Goal: Task Accomplishment & Management: Manage account settings

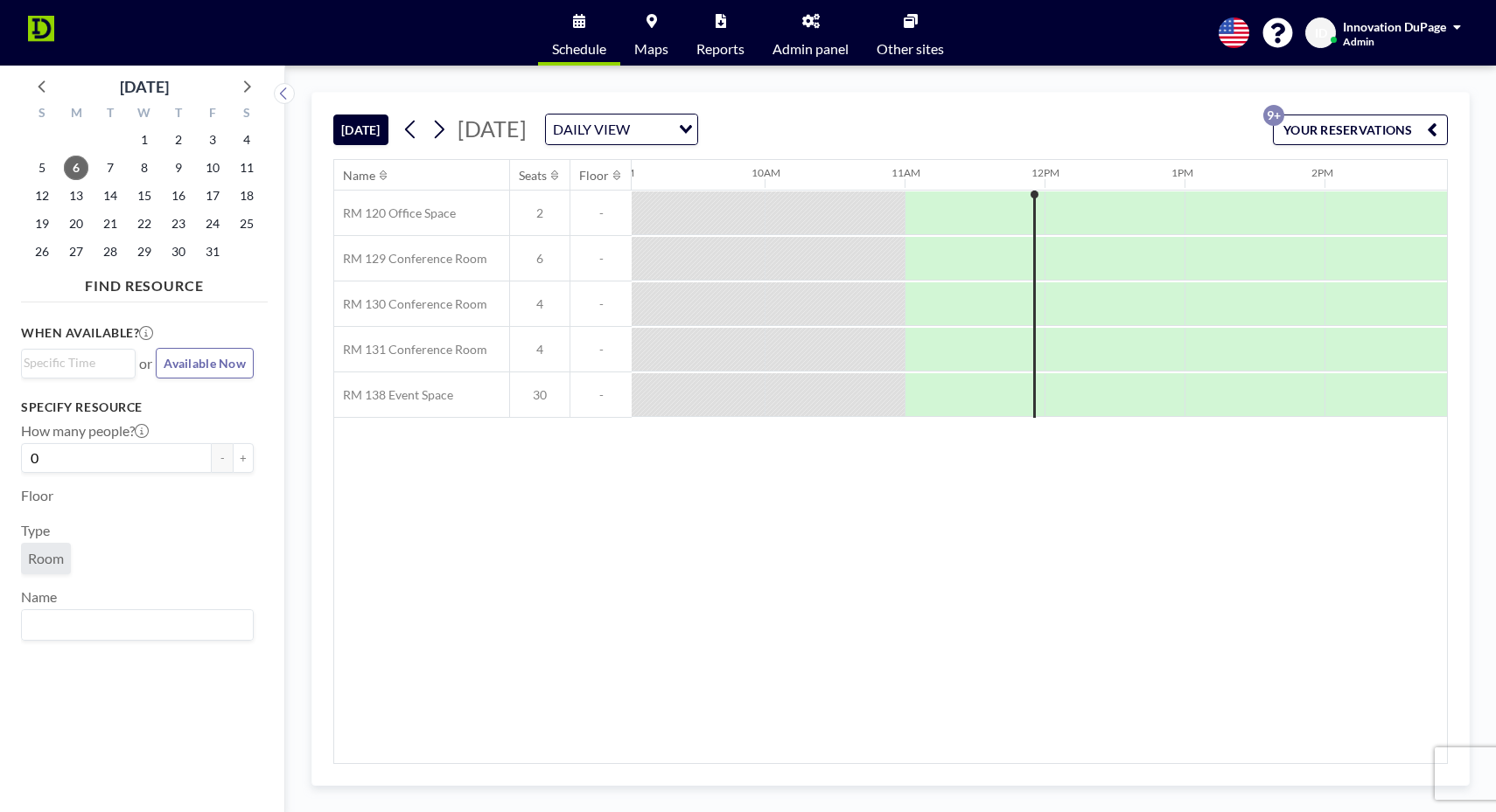
scroll to position [0, 1400]
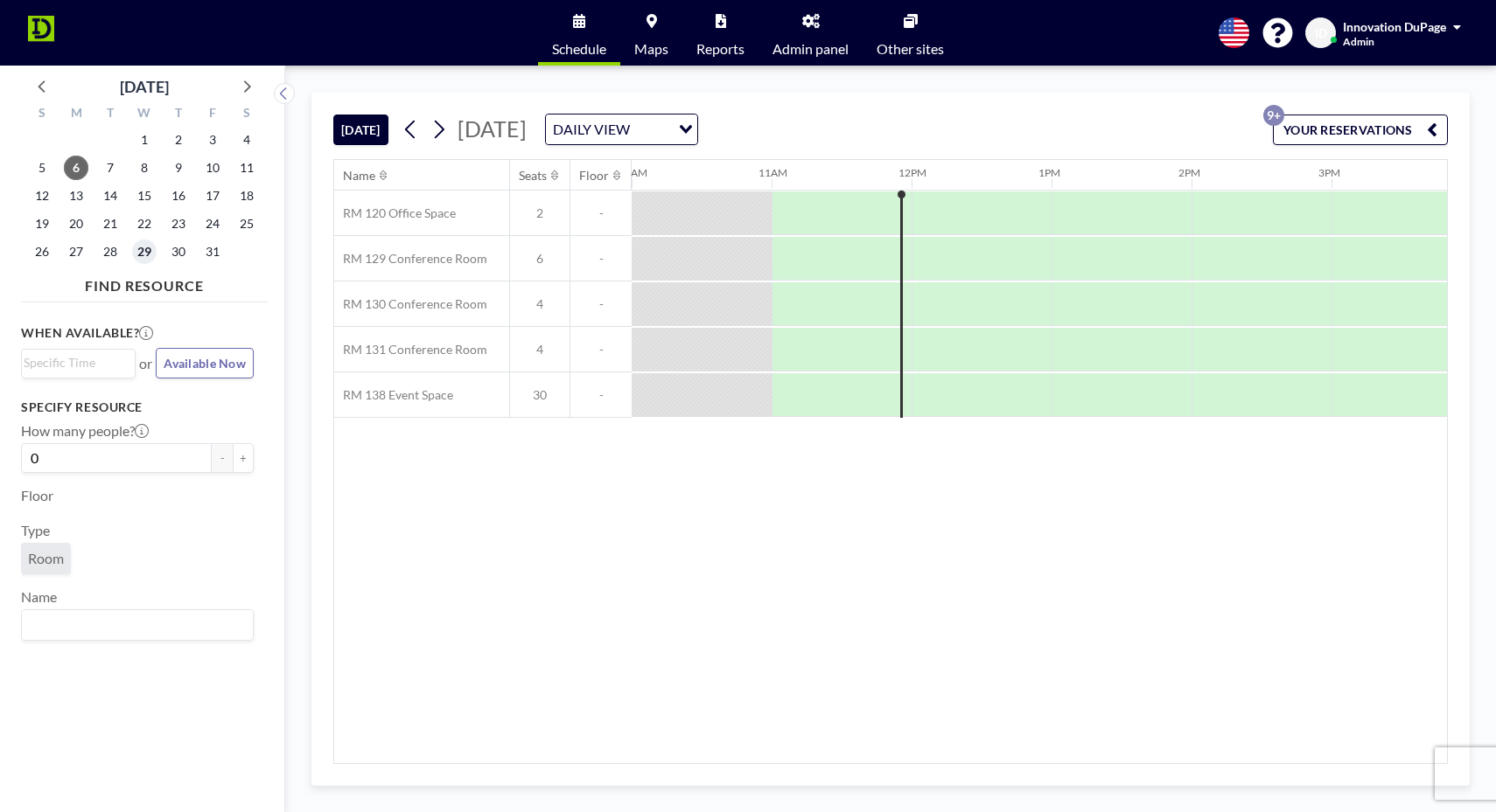
click at [146, 242] on span "29" at bounding box center [144, 251] width 25 height 25
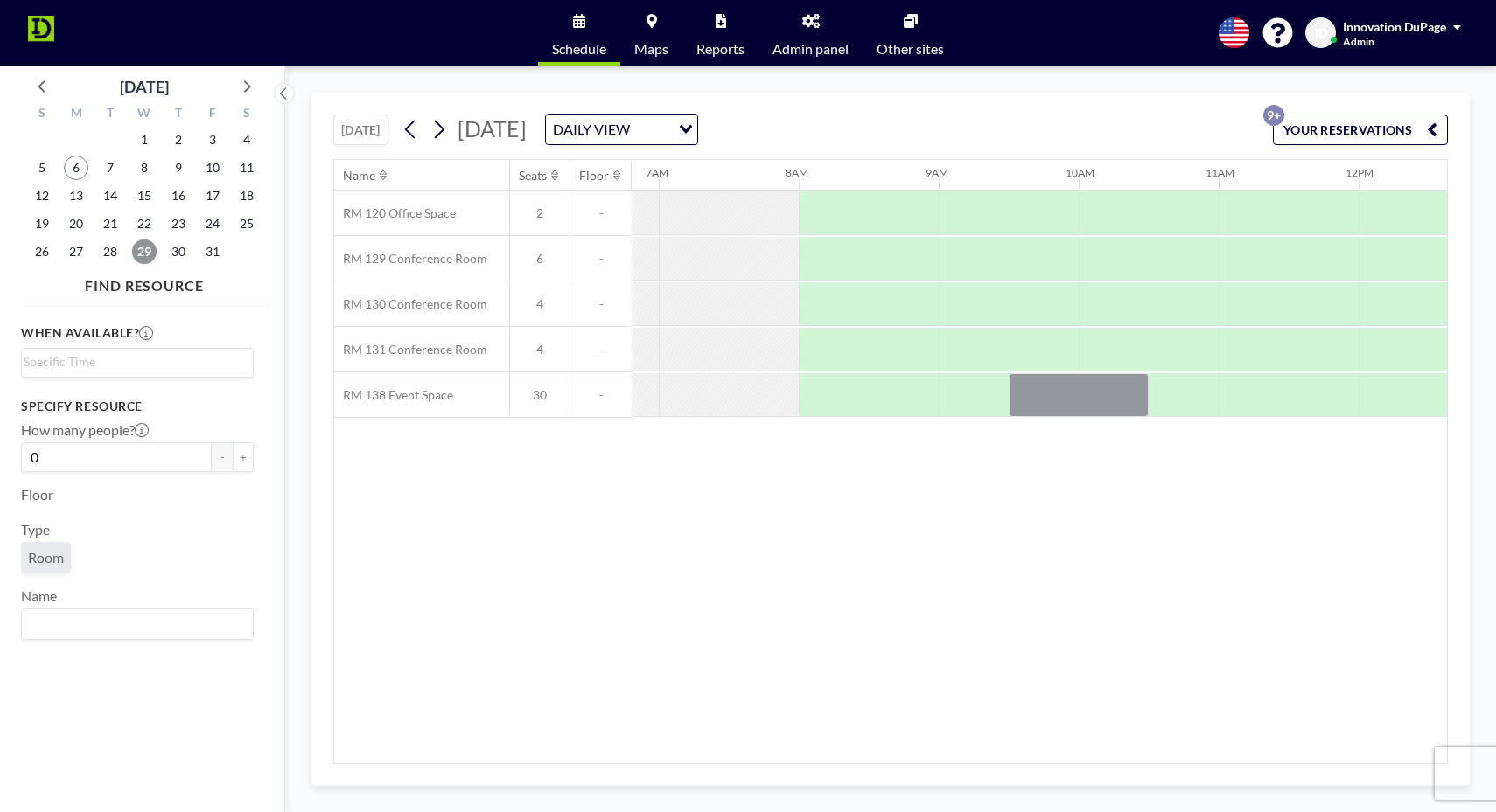
scroll to position [0, 980]
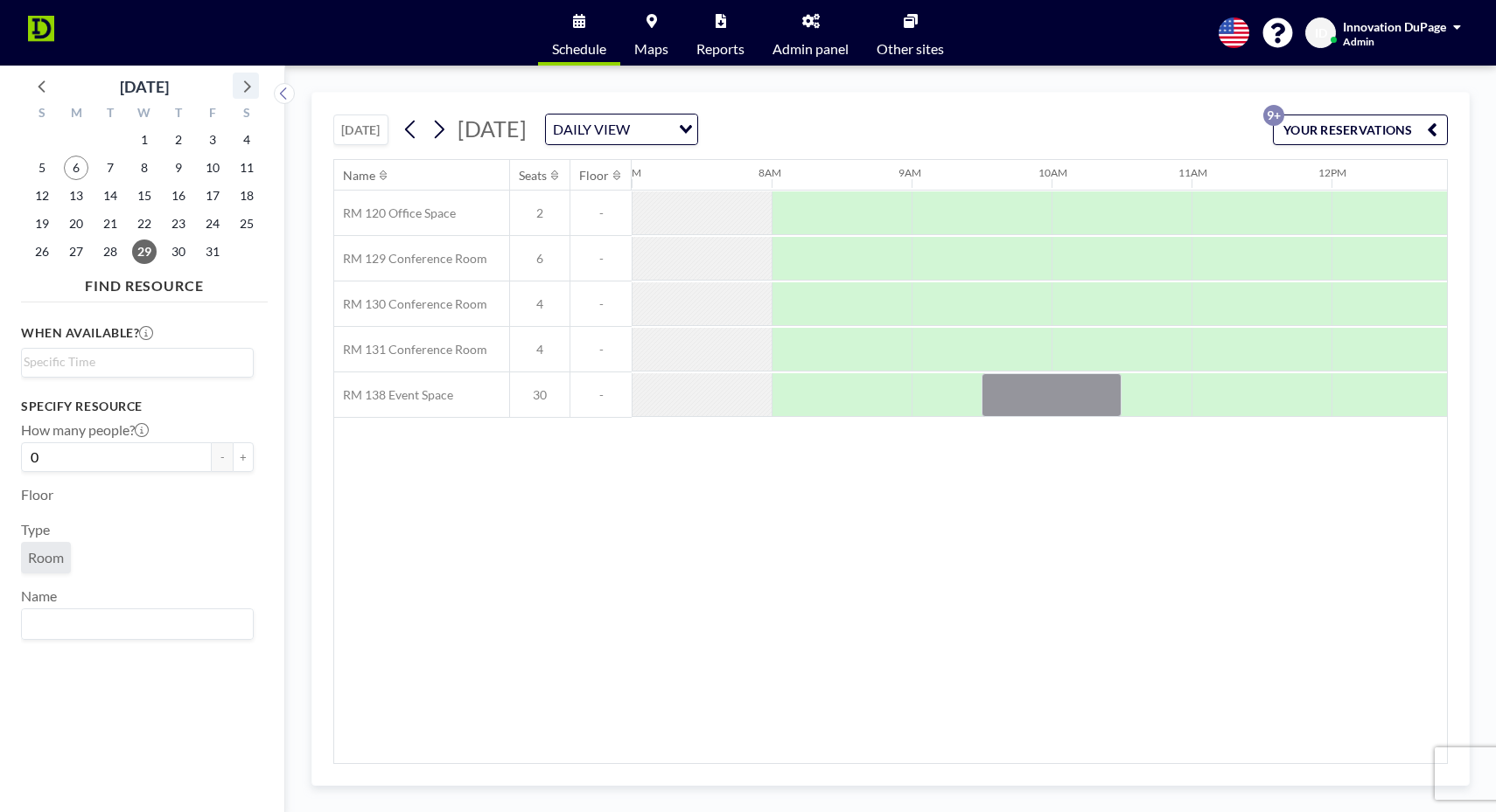
click at [238, 83] on icon at bounding box center [245, 85] width 23 height 23
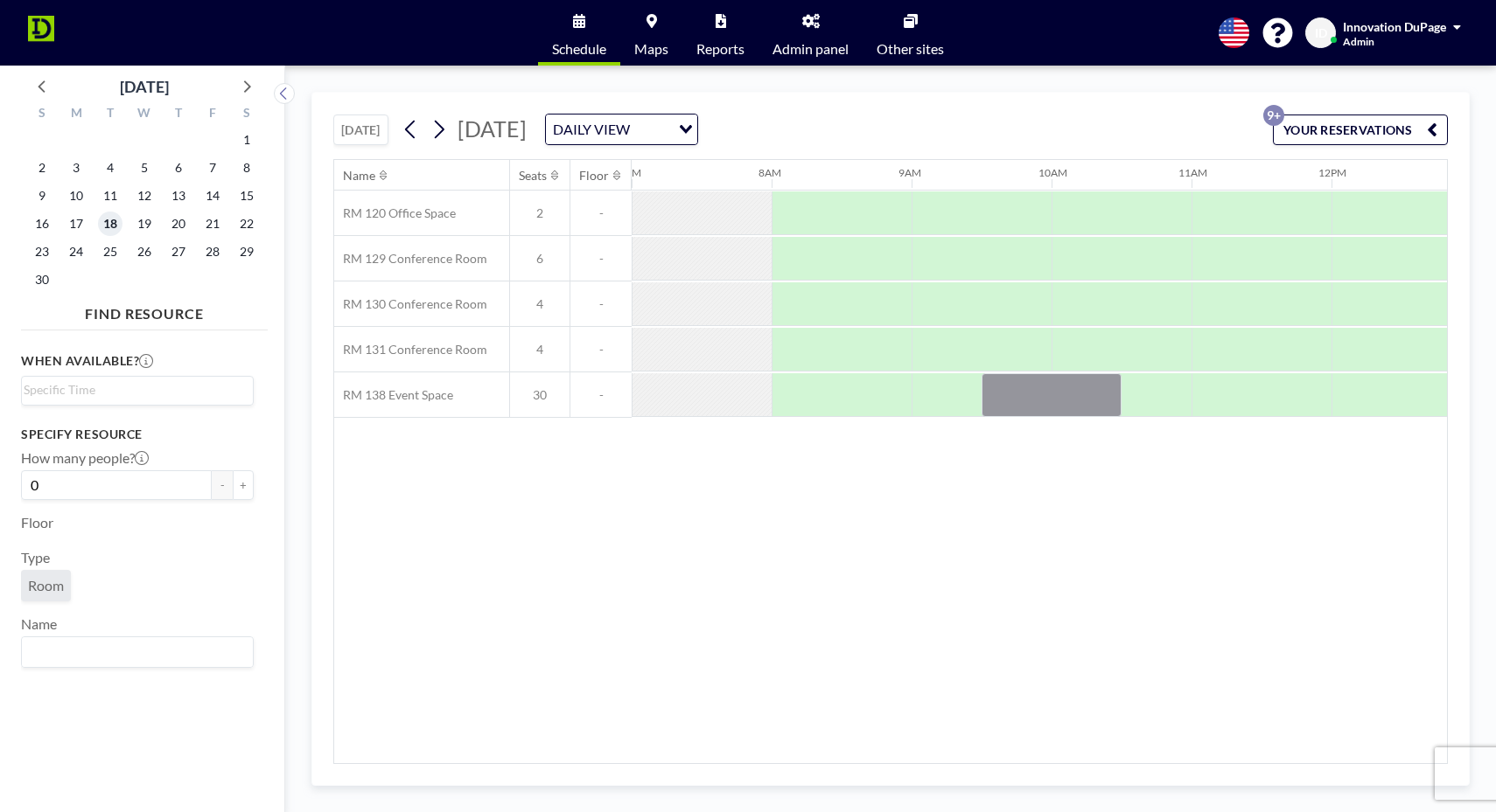
click at [104, 221] on span "18" at bounding box center [110, 224] width 25 height 25
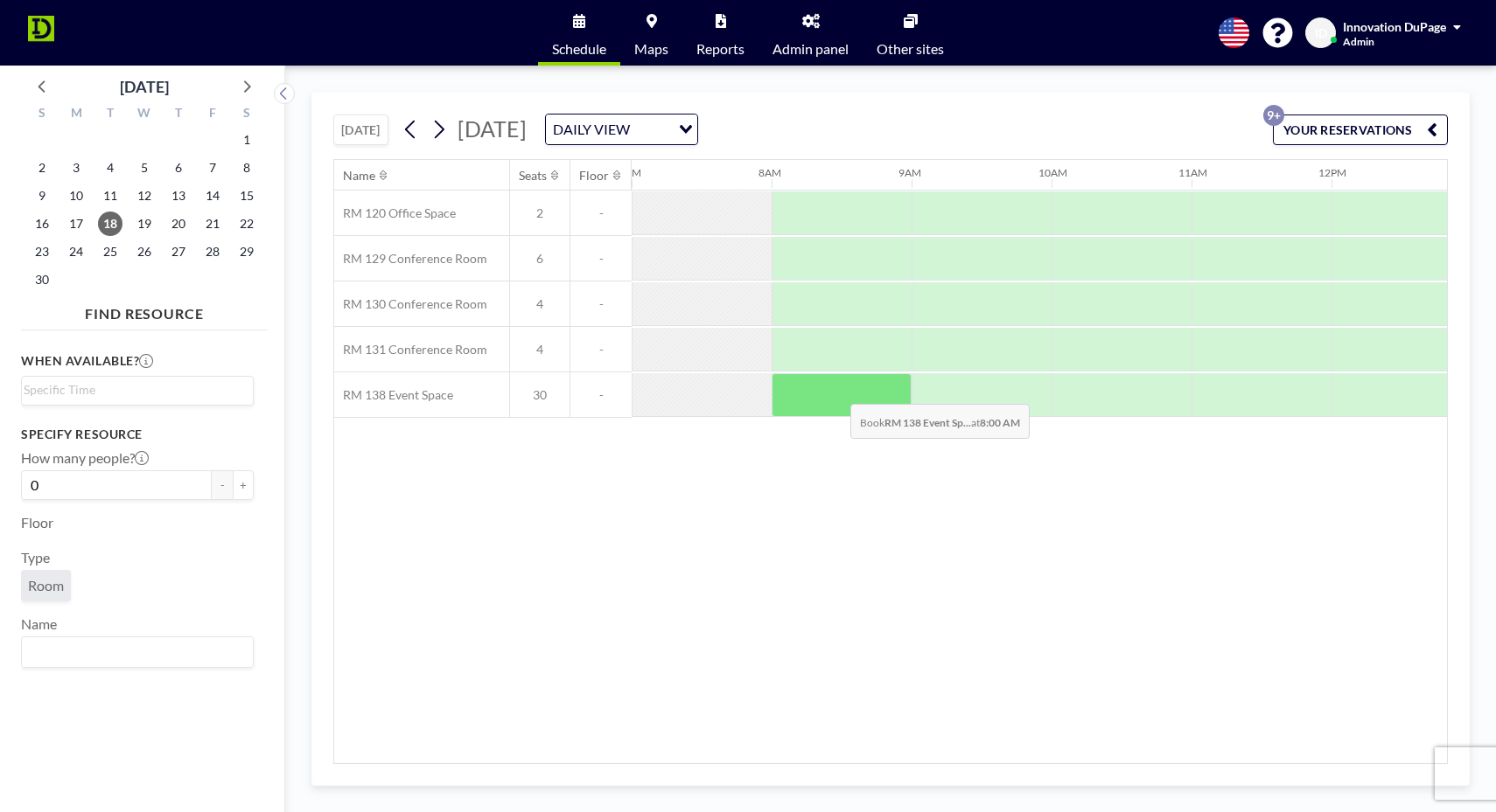
click at [838, 392] on div at bounding box center [841, 396] width 140 height 44
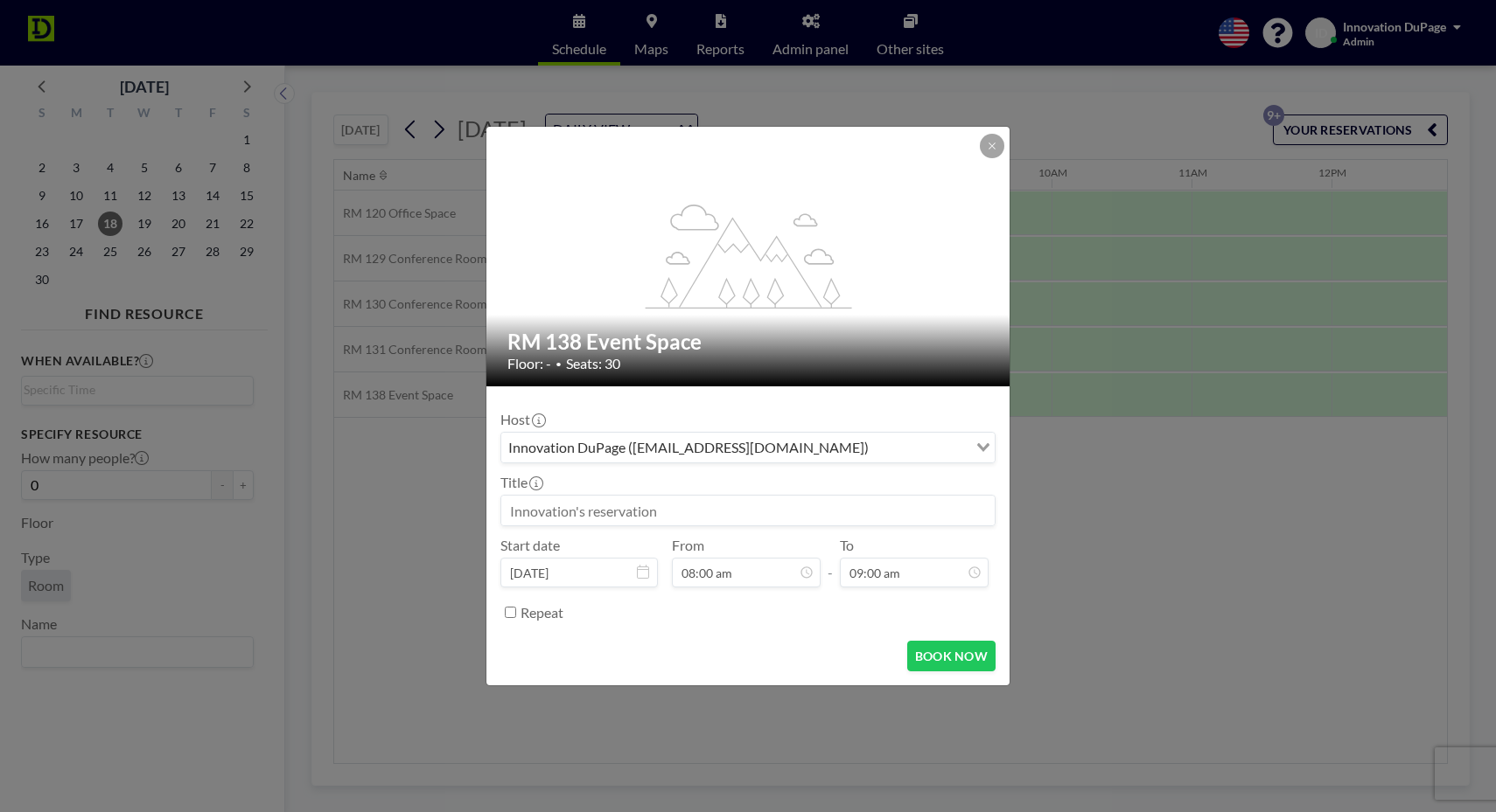
click at [692, 512] on input at bounding box center [748, 510] width 494 height 30
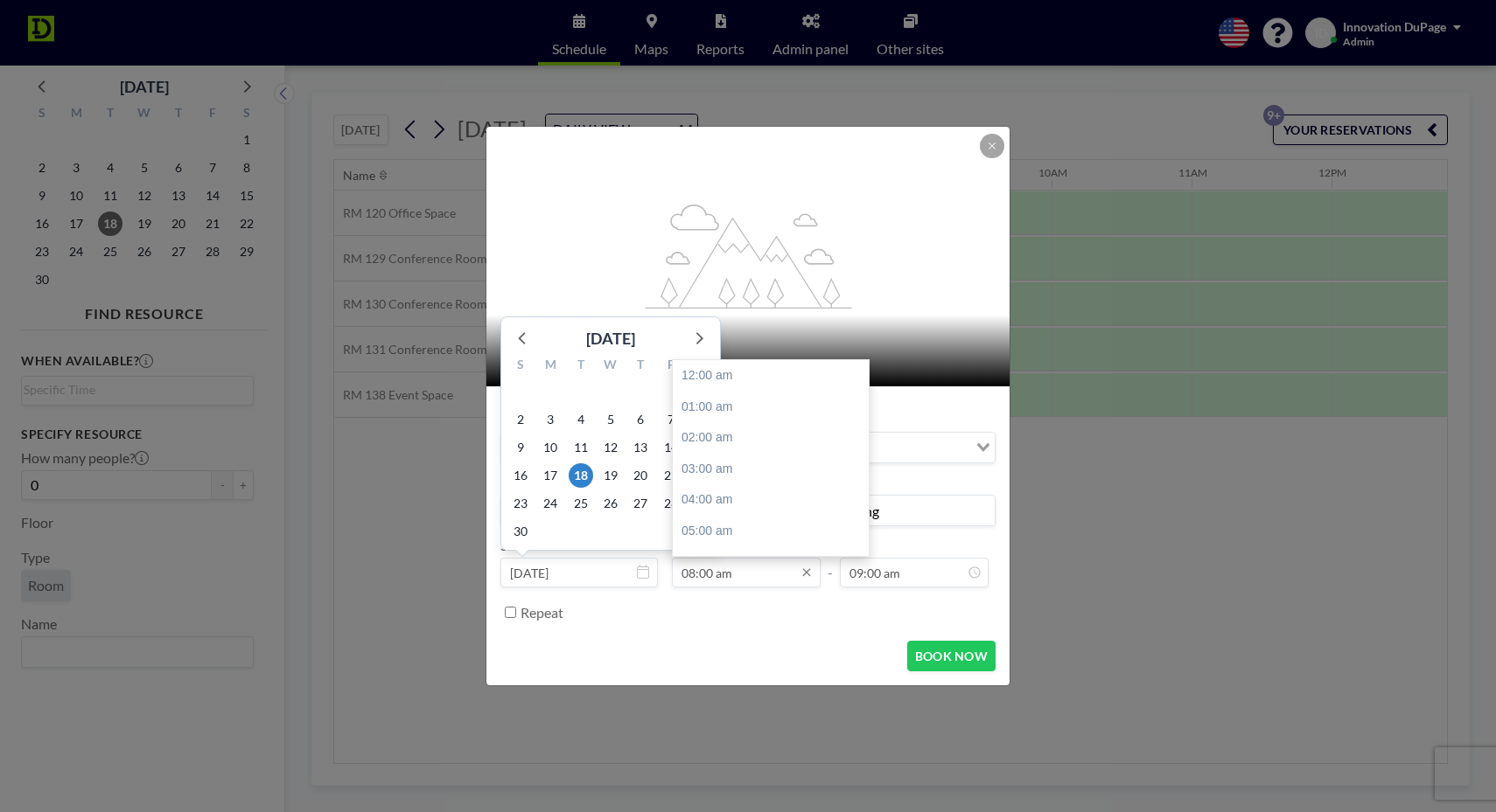
scroll to position [245, 0]
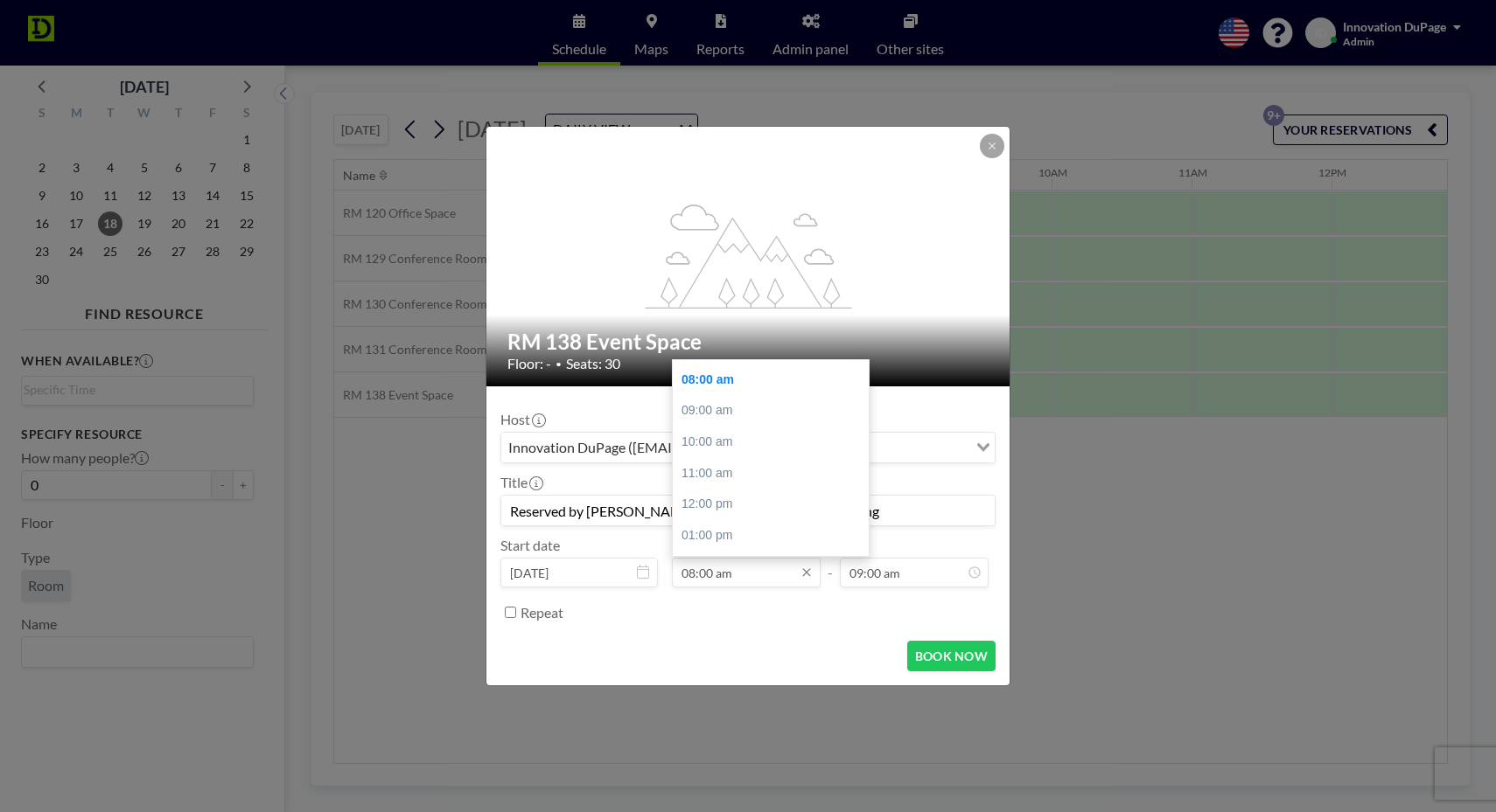
type input "Reserved by [PERSON_NAME] Ellyn Chamber Board Meeting"
click at [711, 576] on input "08:00 am" at bounding box center [746, 573] width 148 height 30
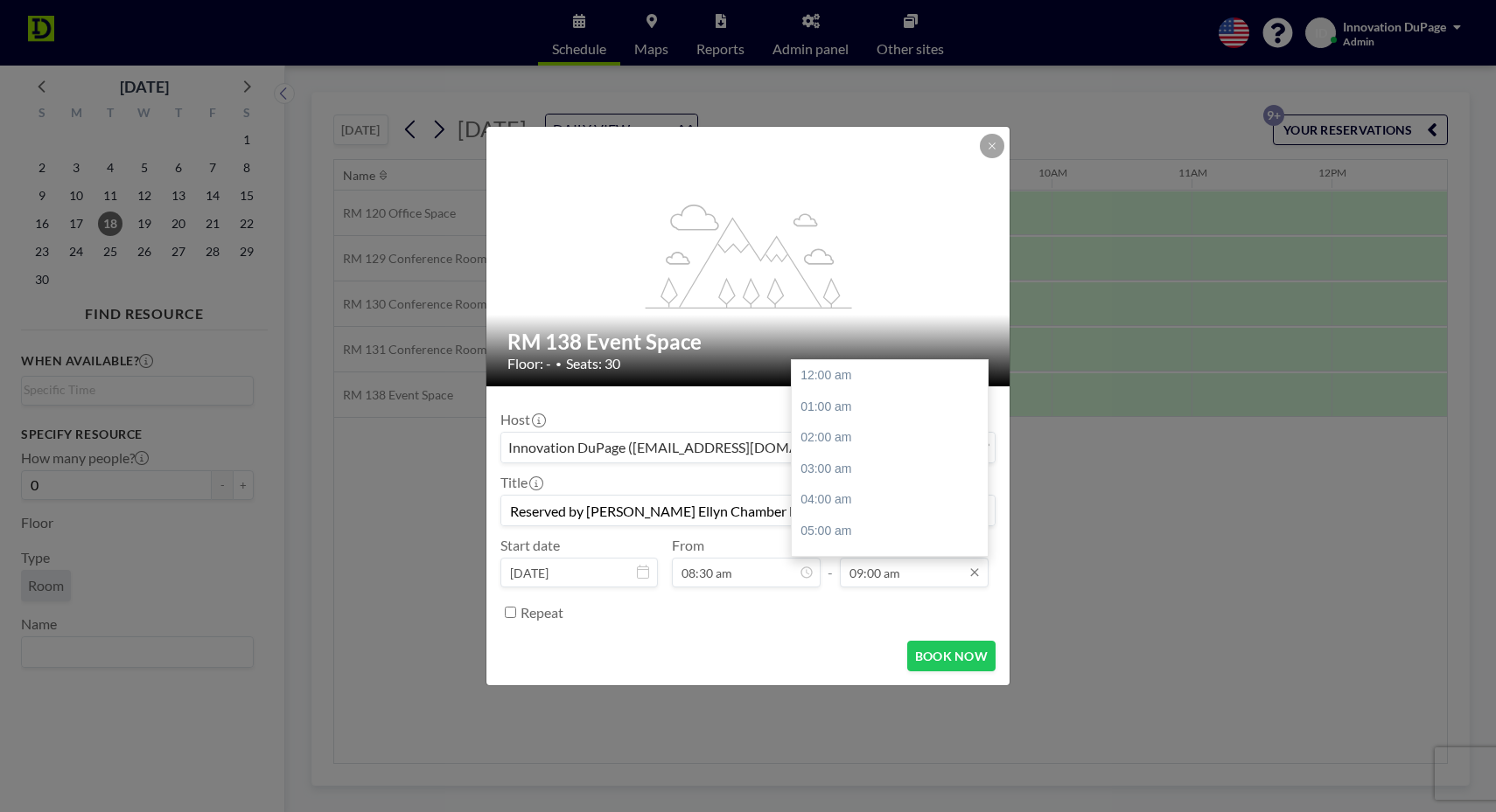
scroll to position [276, 0]
type input "08:30 am"
click at [876, 575] on input "09:00 am" at bounding box center [914, 573] width 148 height 30
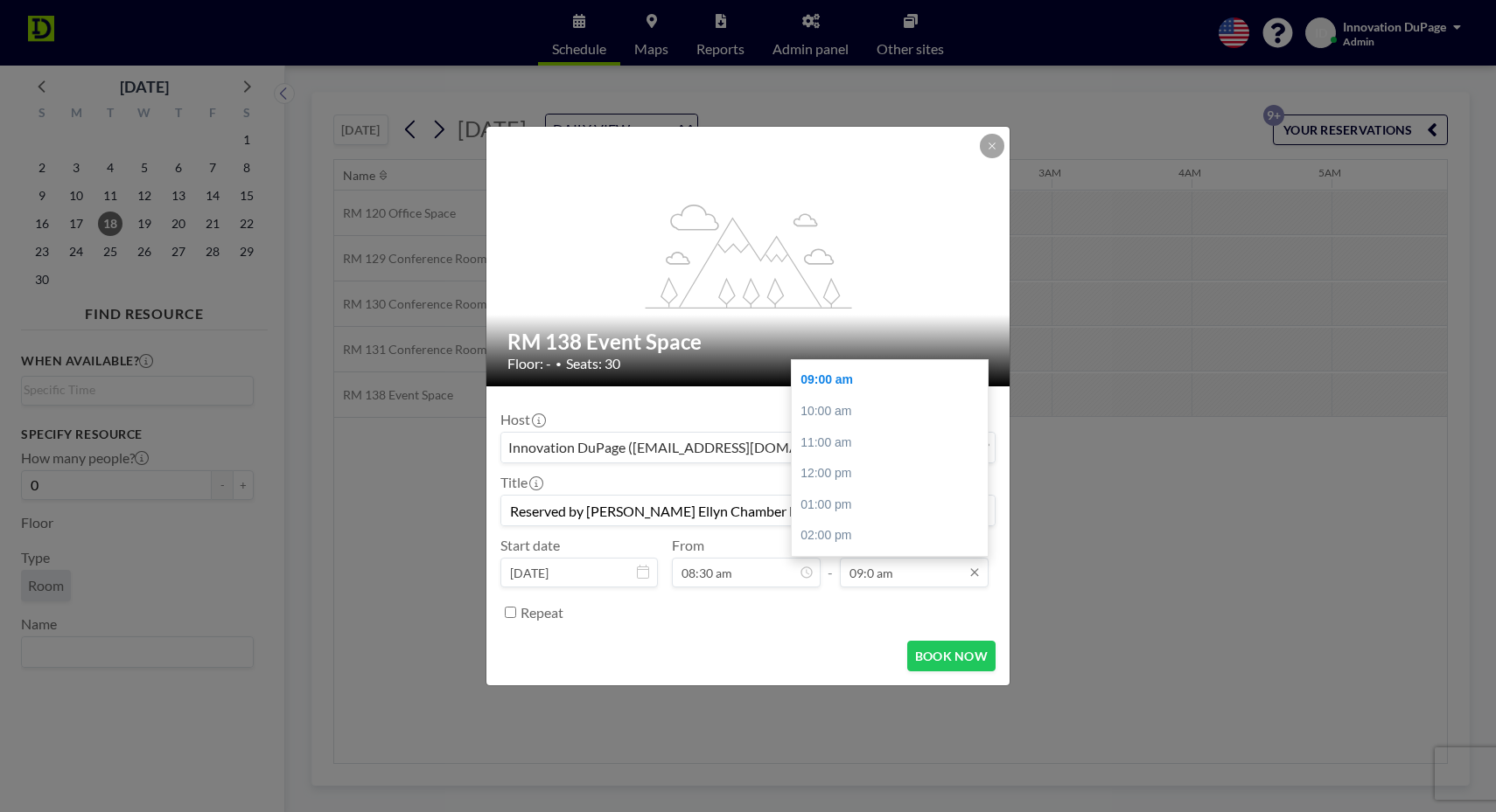
scroll to position [0, 980]
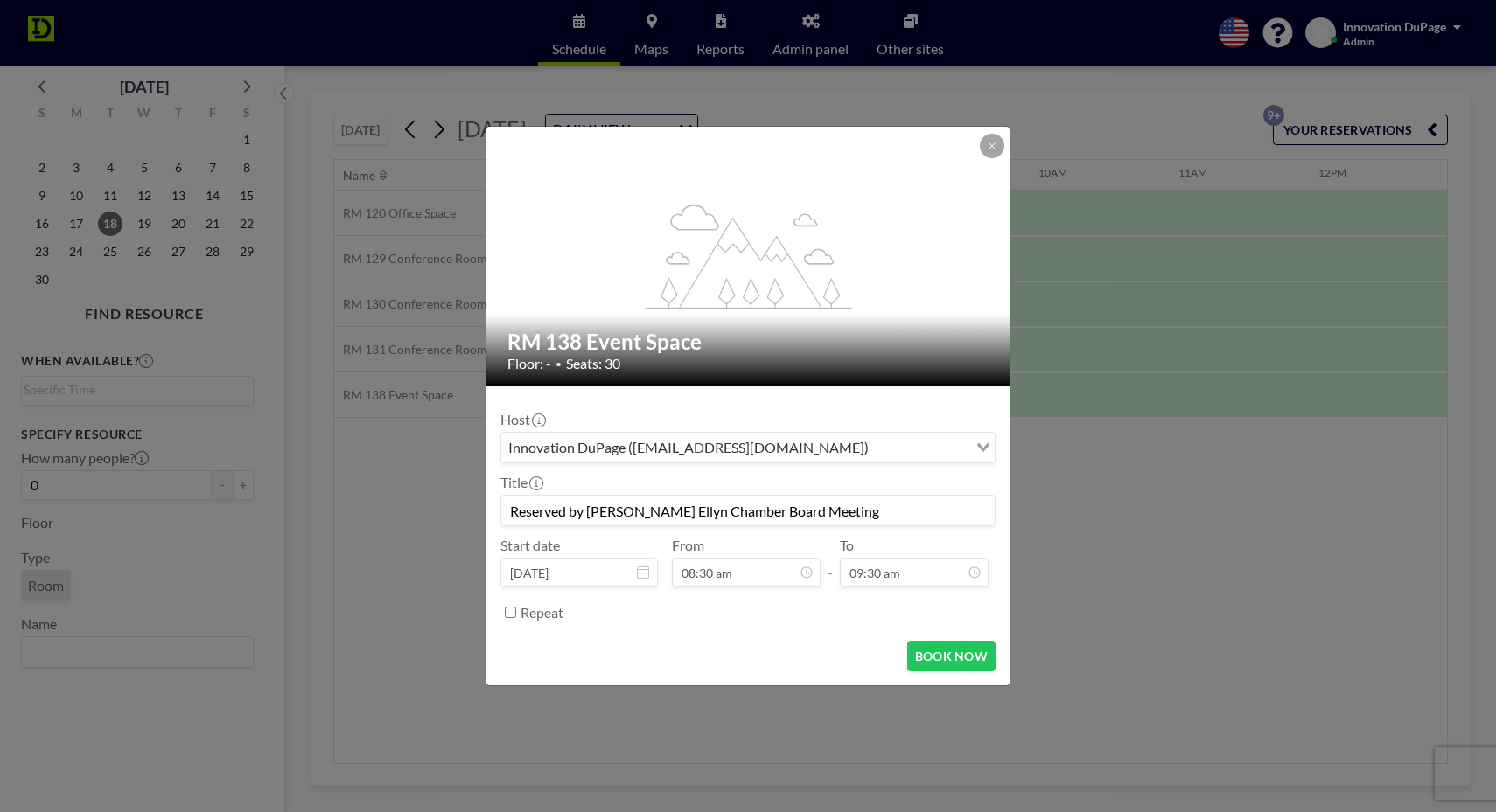
type input "09:30 am"
click at [937, 619] on div "Repeat" at bounding box center [758, 612] width 475 height 29
click at [957, 658] on button "BOOK NOW" at bounding box center [951, 656] width 88 height 31
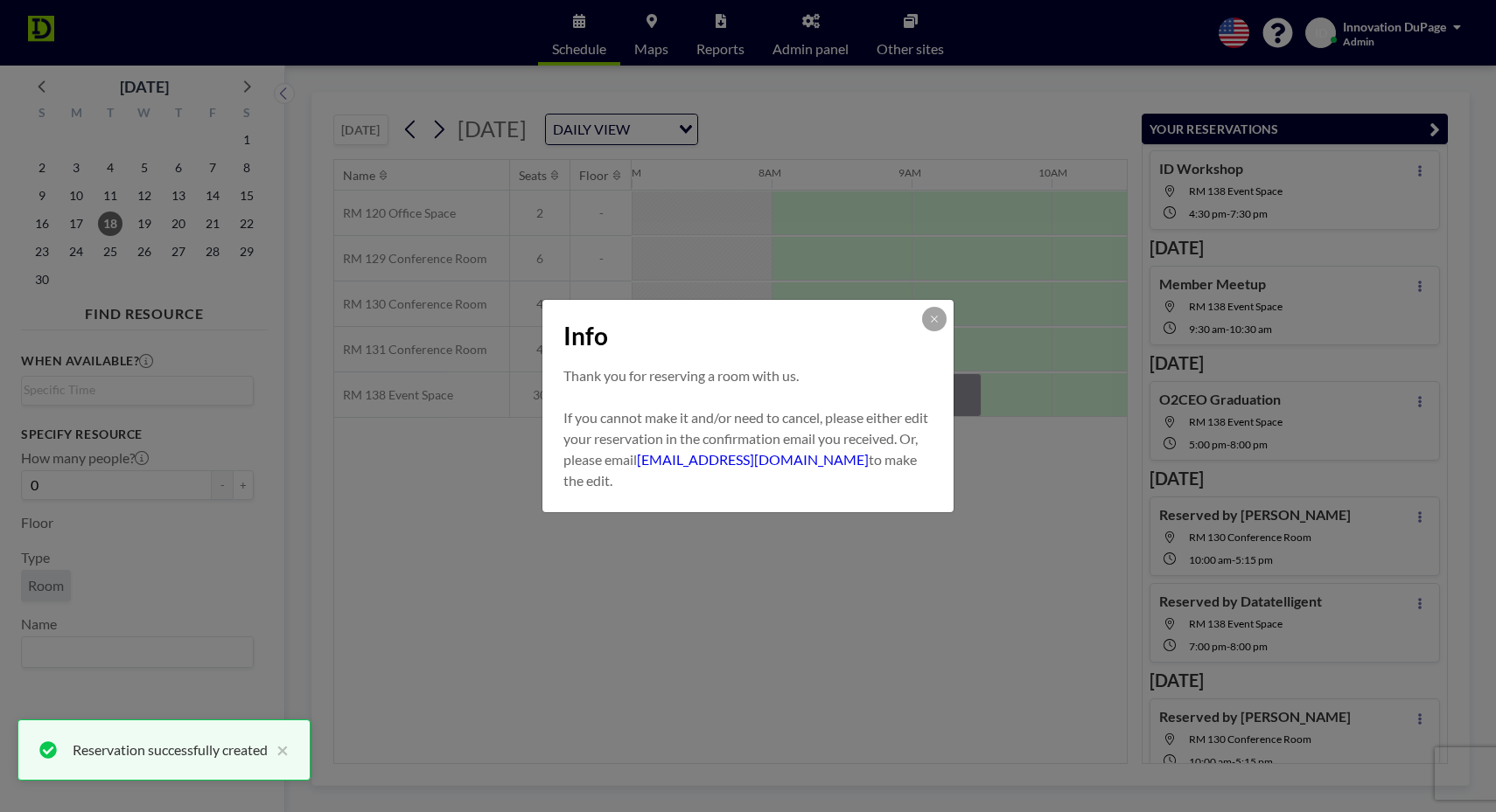
scroll to position [623, 0]
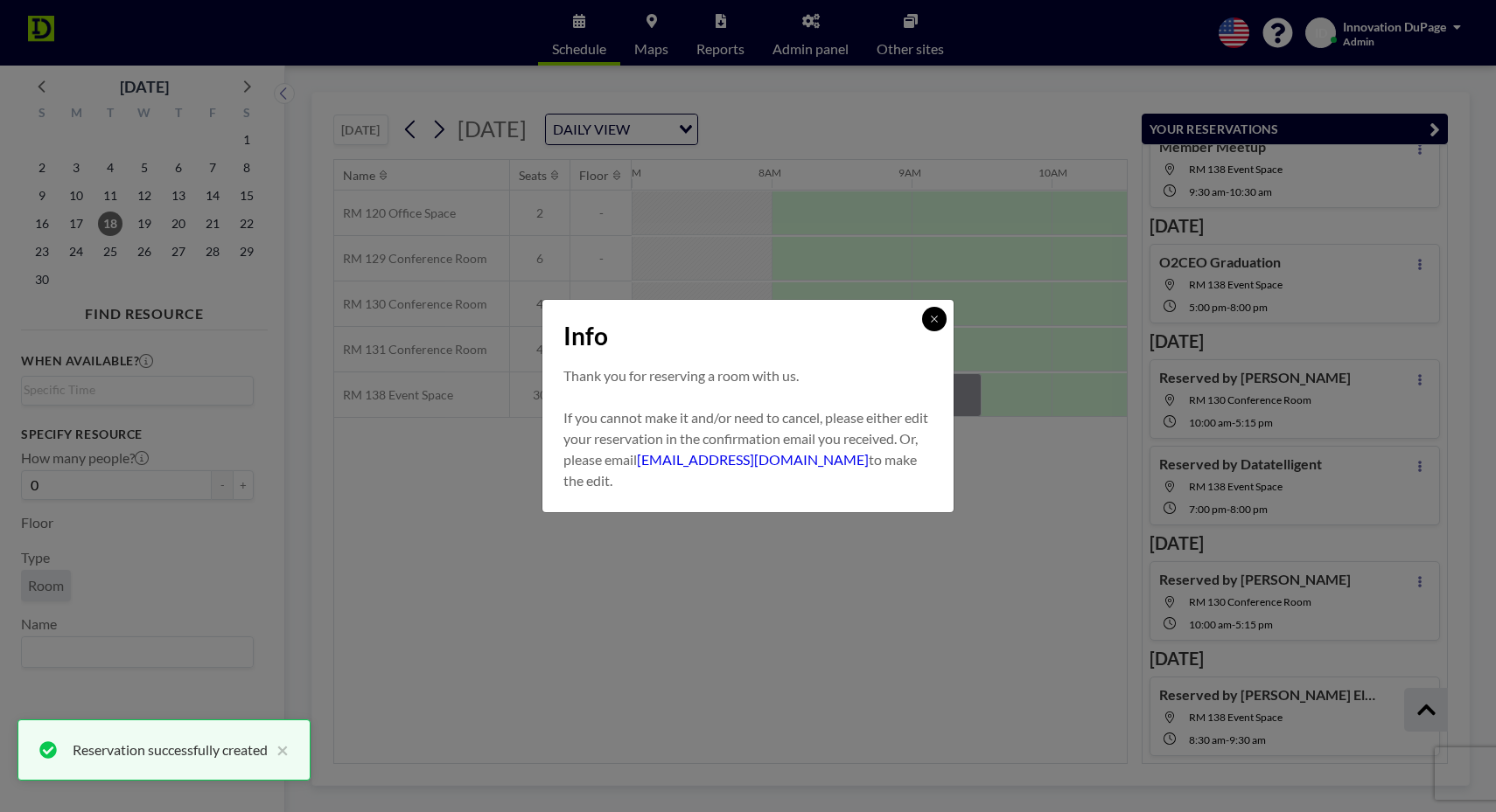
click at [941, 322] on button at bounding box center [934, 318] width 25 height 25
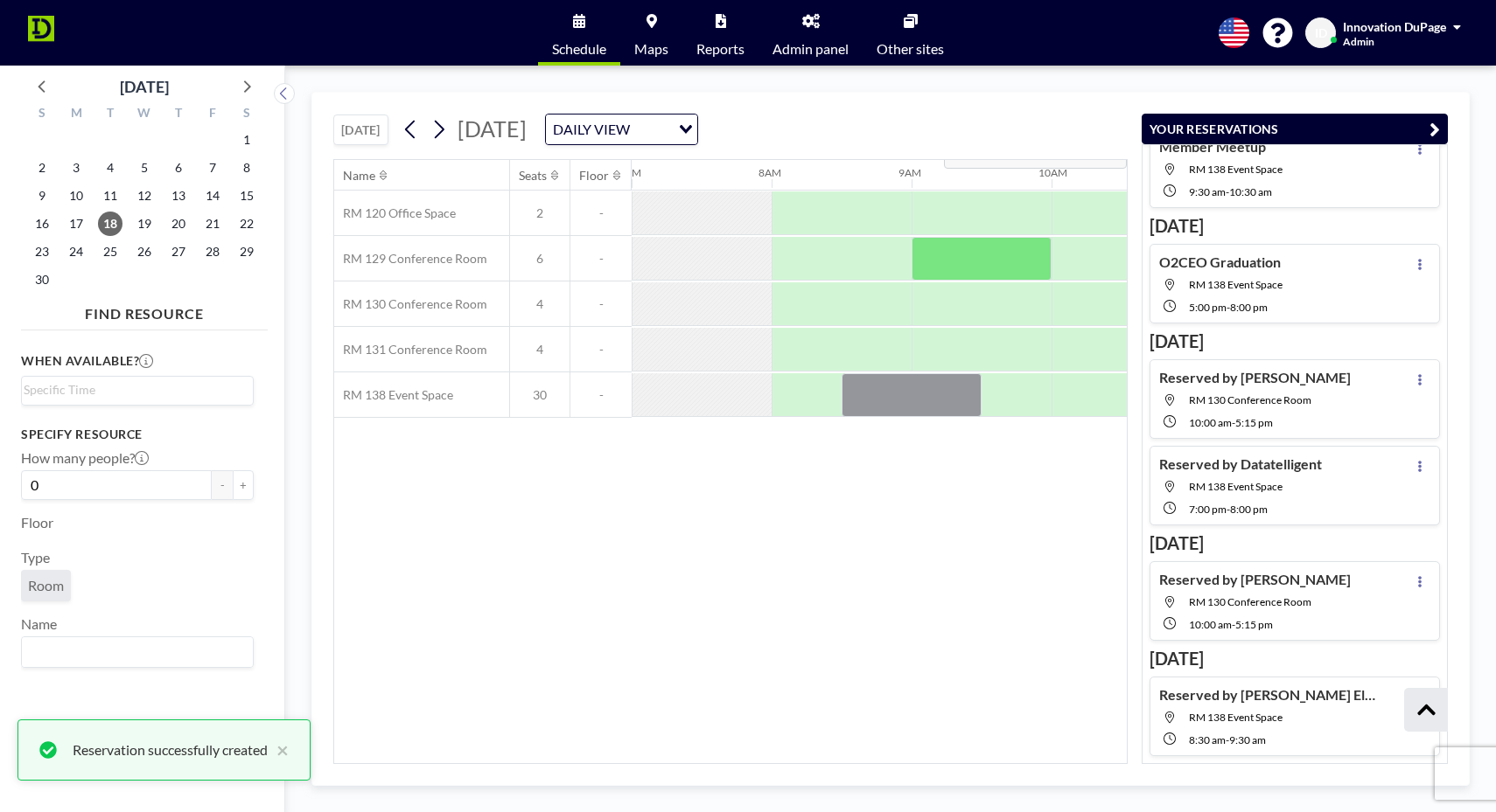
click at [1433, 121] on icon "button" at bounding box center [1435, 129] width 11 height 21
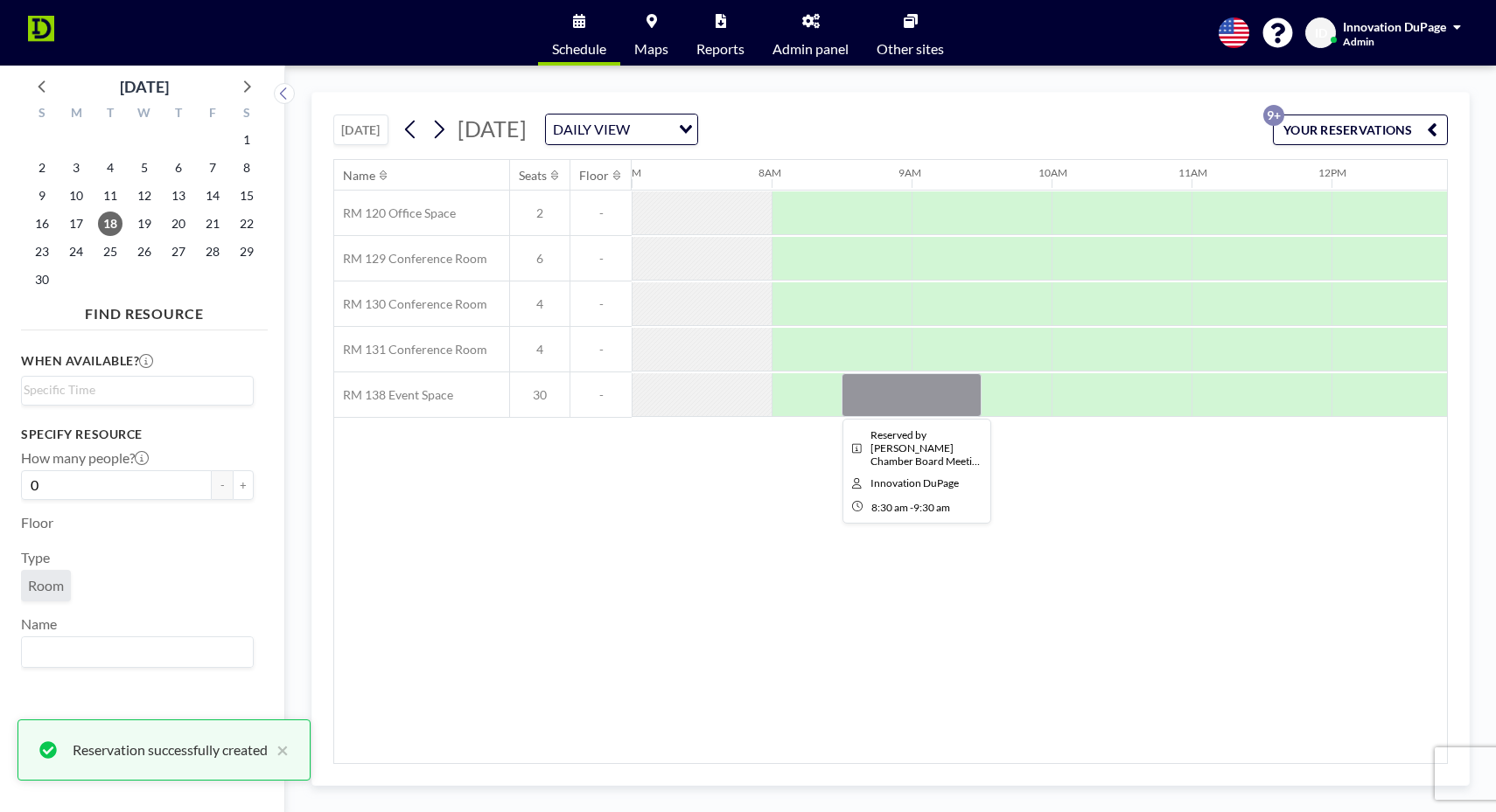
click at [881, 392] on div at bounding box center [911, 396] width 140 height 44
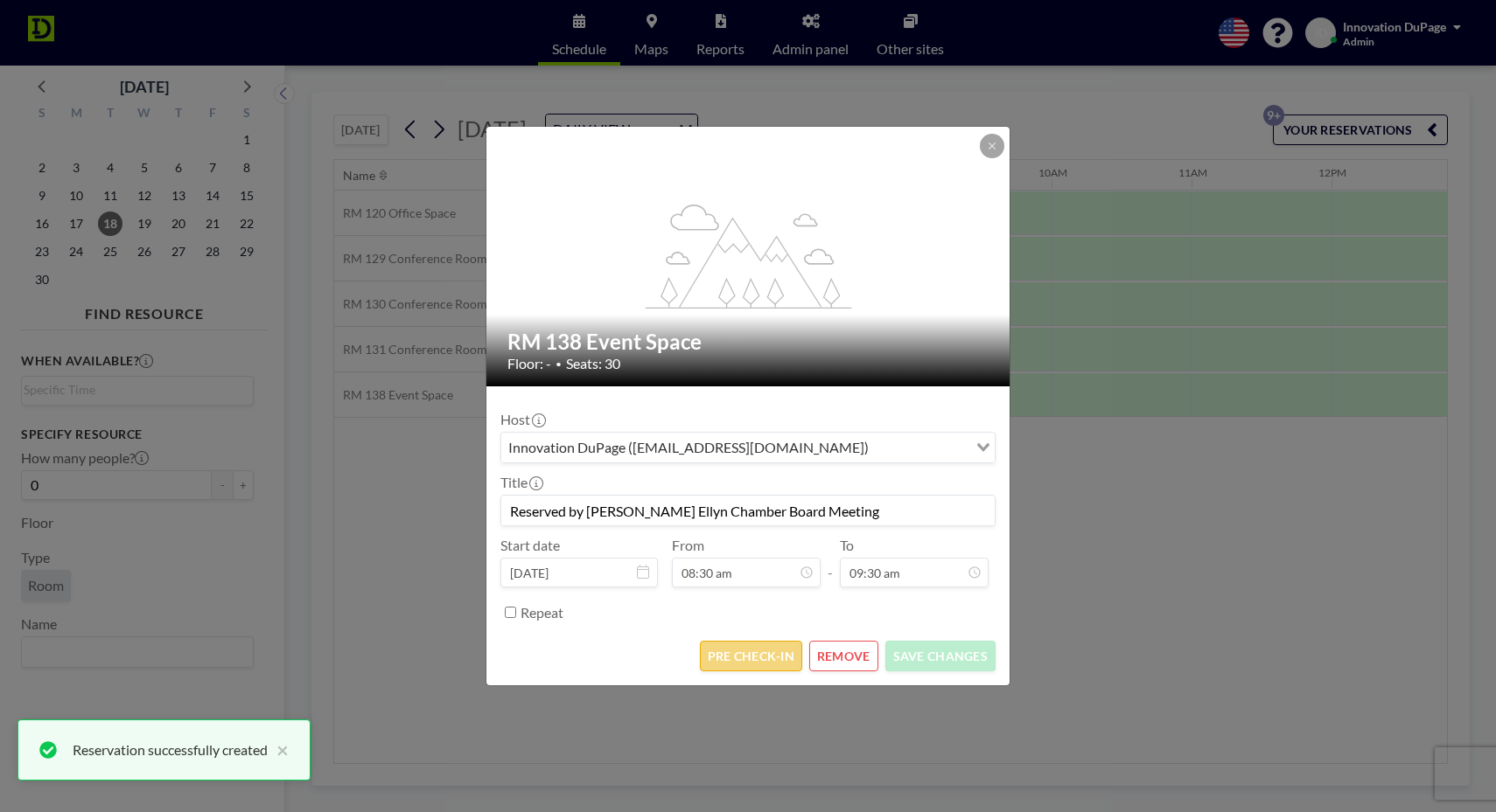
click at [759, 664] on button "PRE CHECK-IN" at bounding box center [750, 656] width 102 height 31
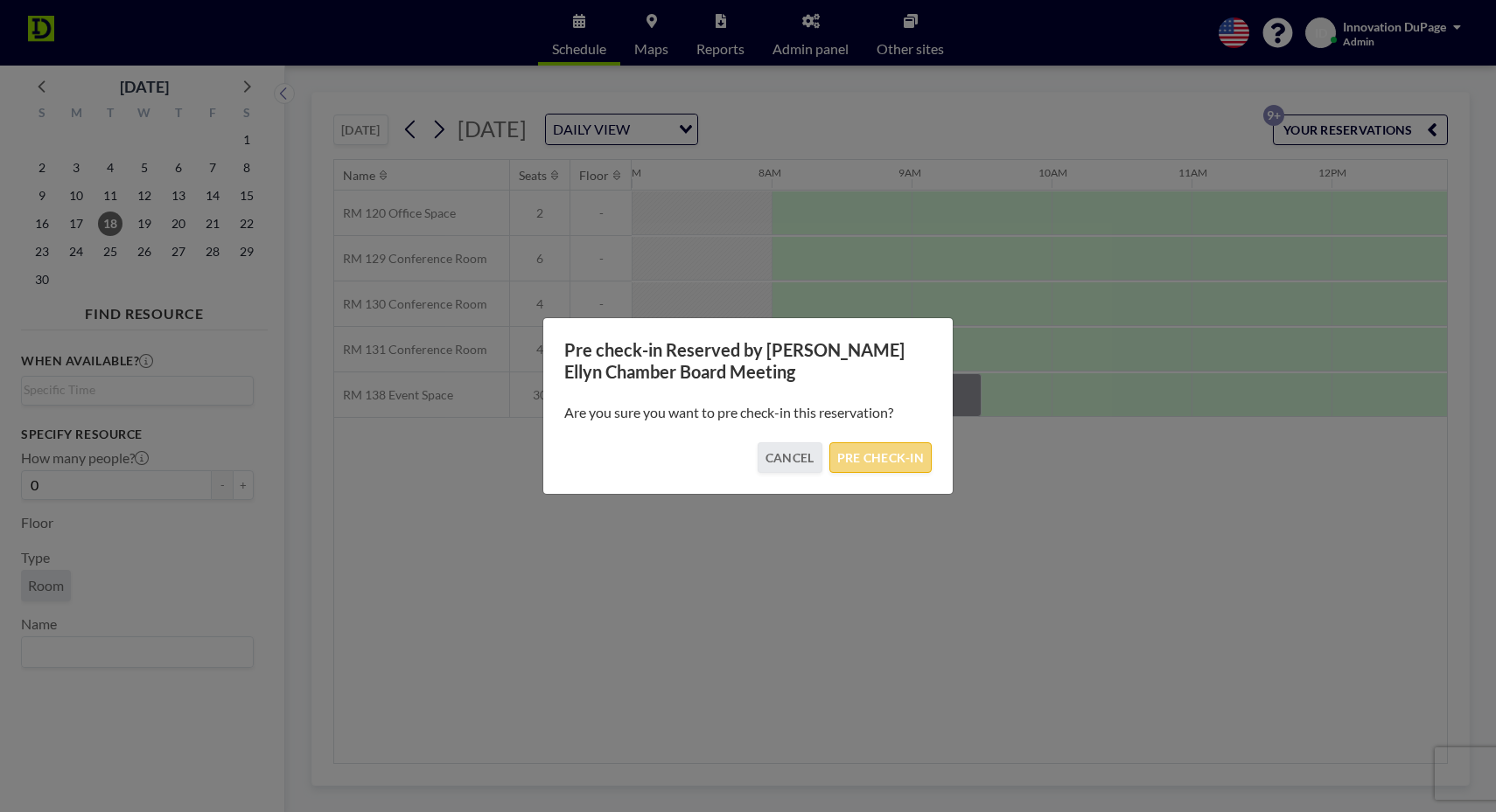
click at [907, 473] on button "PRE CHECK-IN" at bounding box center [880, 457] width 102 height 31
